Goal: Check status: Check status

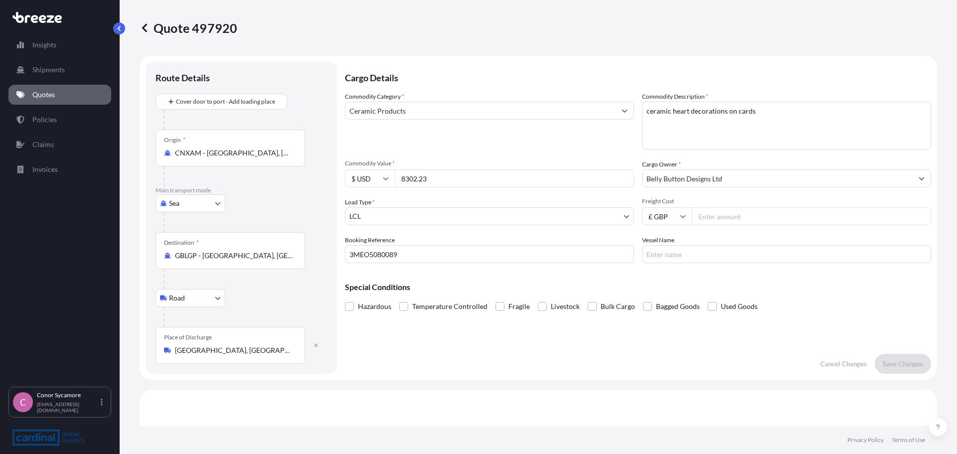
select select "Sea"
select select "Road"
select select "1"
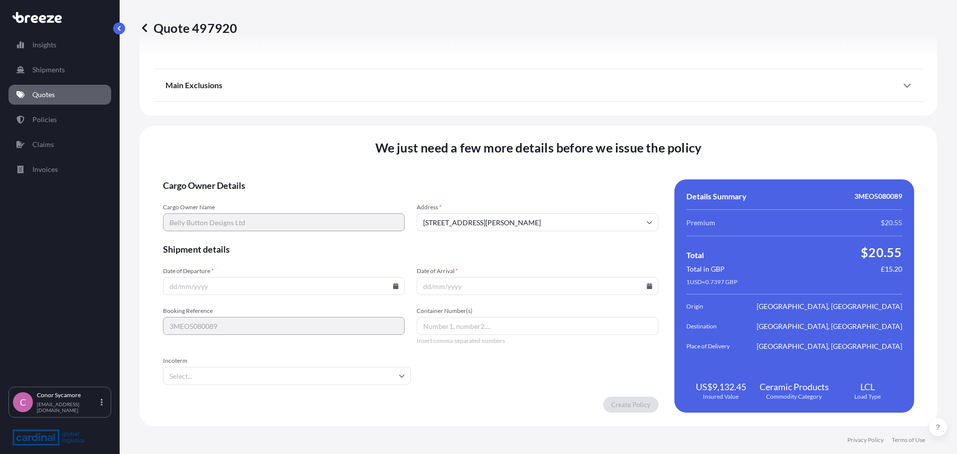
scroll to position [1197, 0]
click at [214, 287] on input "Date of Departure *" at bounding box center [284, 285] width 242 height 18
click at [393, 288] on icon at bounding box center [395, 285] width 5 height 6
click at [279, 175] on button "11" at bounding box center [282, 178] width 16 height 16
type input "[DATE]"
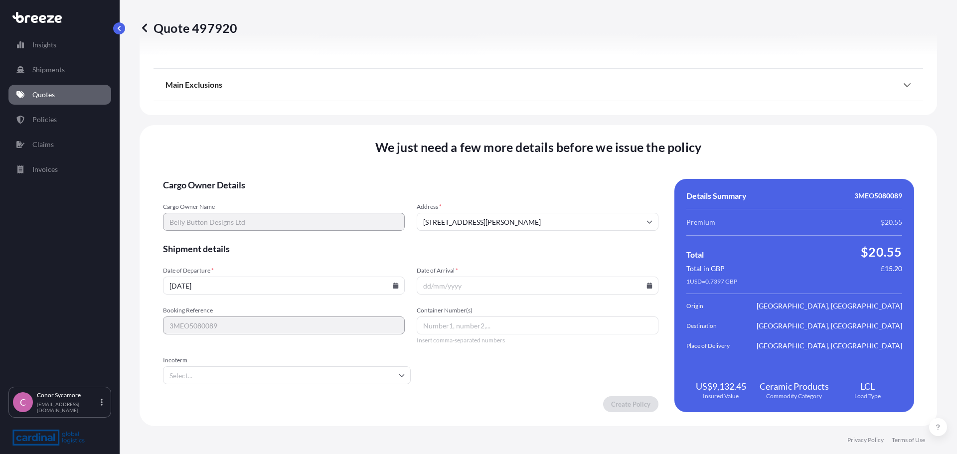
click at [646, 287] on icon at bounding box center [649, 285] width 6 height 6
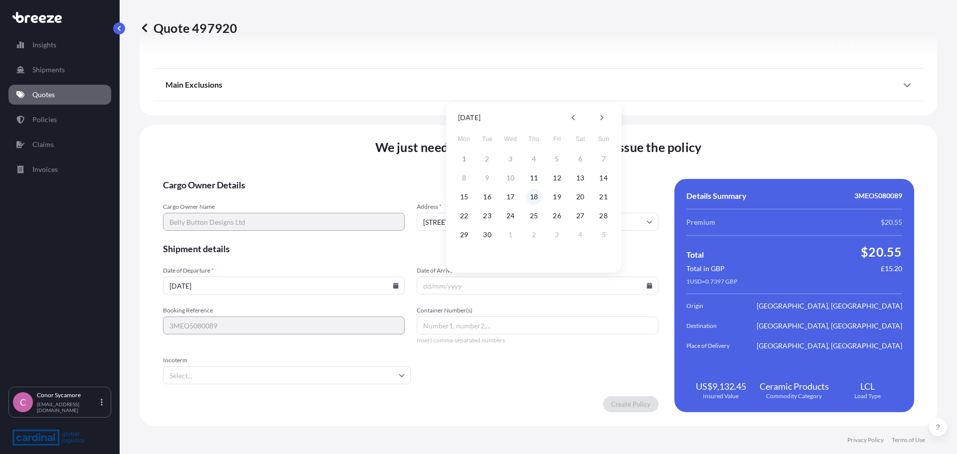
click at [531, 197] on button "18" at bounding box center [534, 197] width 16 height 16
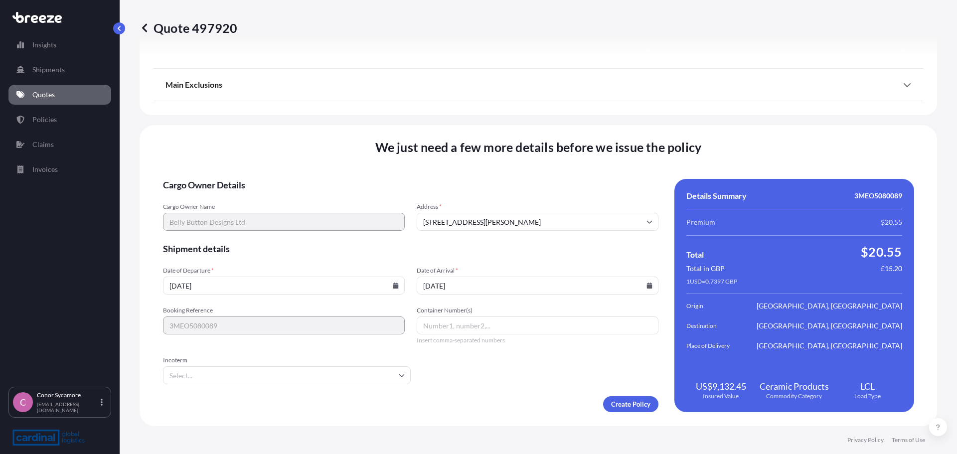
click at [638, 284] on input "[DATE]" at bounding box center [537, 285] width 242 height 18
click at [646, 287] on icon at bounding box center [648, 285] width 5 height 6
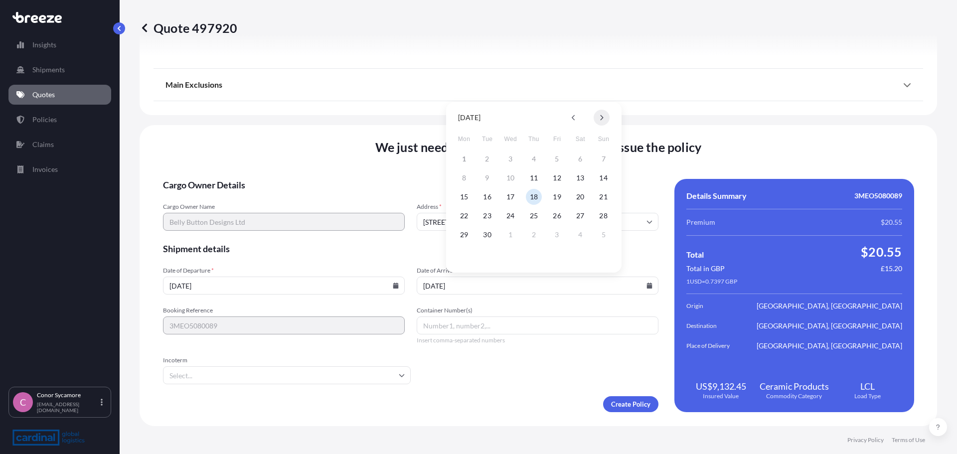
click at [602, 119] on icon at bounding box center [601, 118] width 4 height 6
click at [582, 193] on button "18" at bounding box center [580, 197] width 16 height 16
type input "[DATE]"
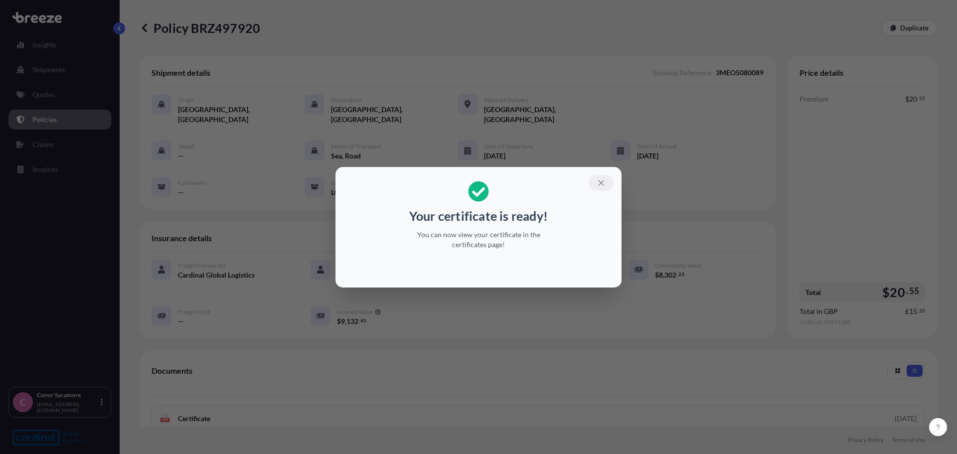
click at [602, 184] on icon "button" at bounding box center [600, 182] width 9 height 9
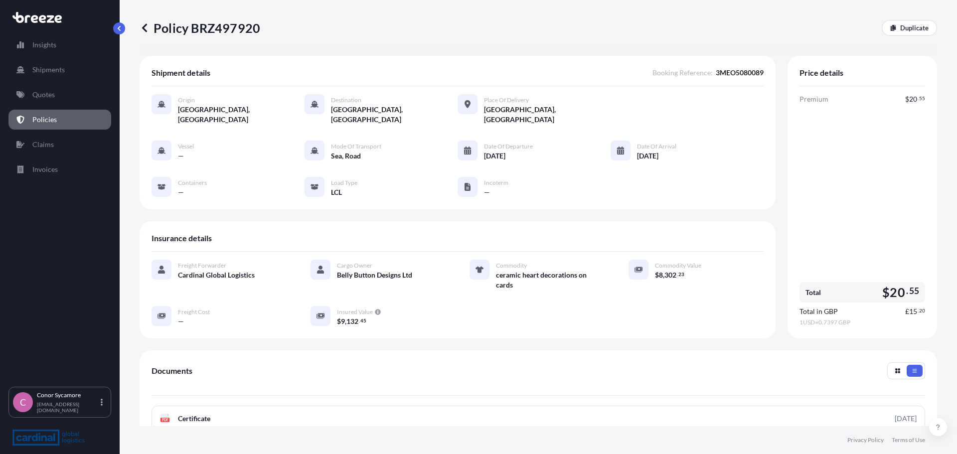
click at [244, 27] on p "Policy BRZ497920" at bounding box center [199, 28] width 121 height 16
copy p "BRZ497920"
click at [720, 75] on span "3MEO5080089" at bounding box center [739, 73] width 48 height 10
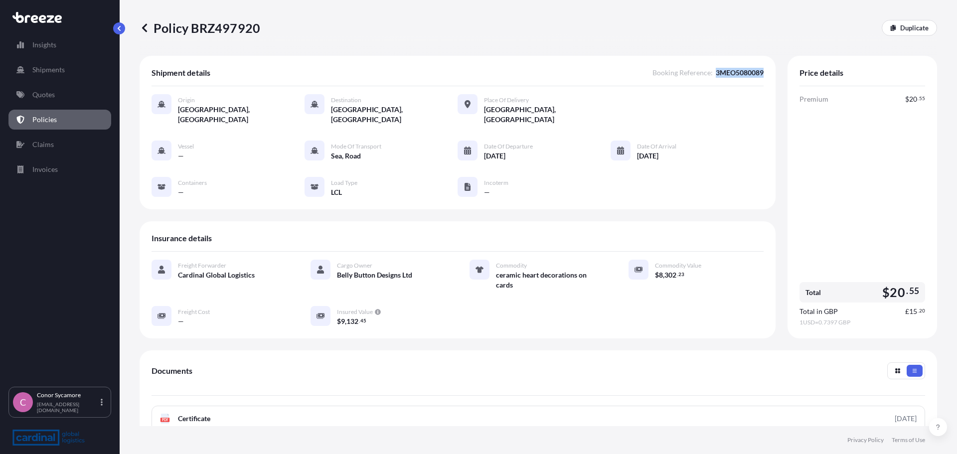
copy span "3MEO5080089"
